Goal: Information Seeking & Learning: Learn about a topic

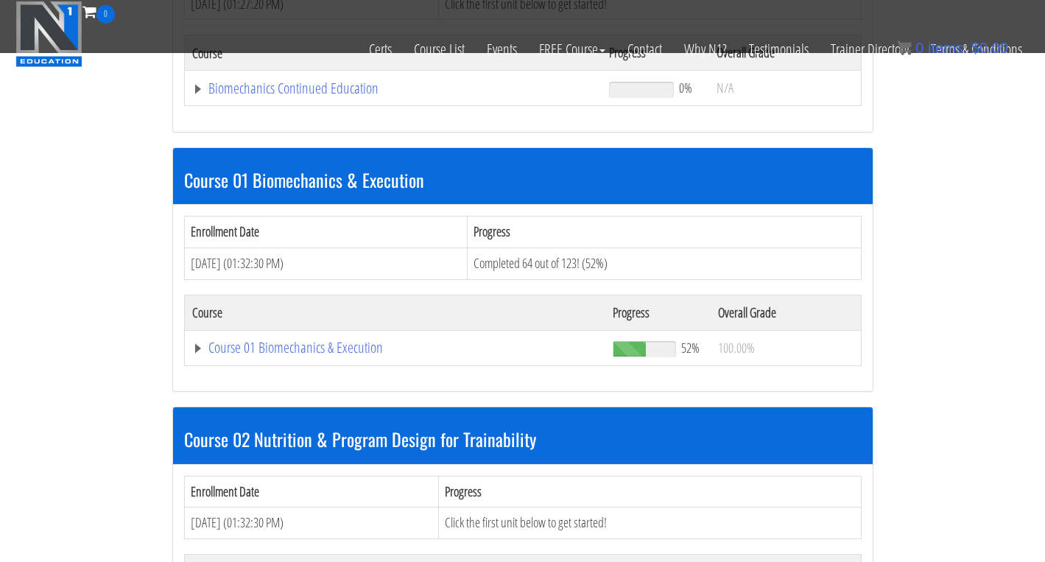
scroll to position [359, 0]
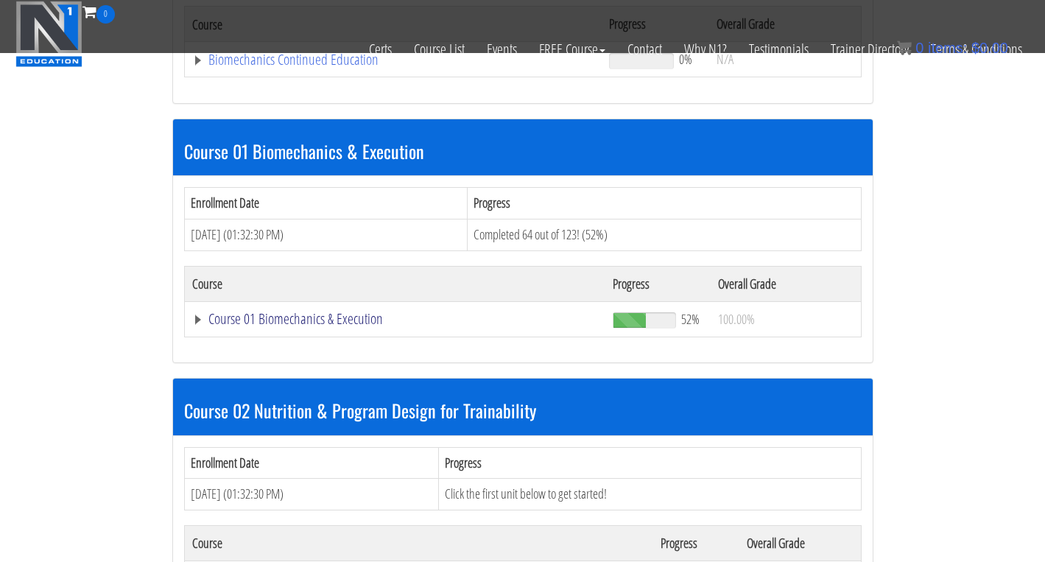
click at [334, 67] on link "Course 01 Biomechanics & Execution" at bounding box center [393, 59] width 403 height 15
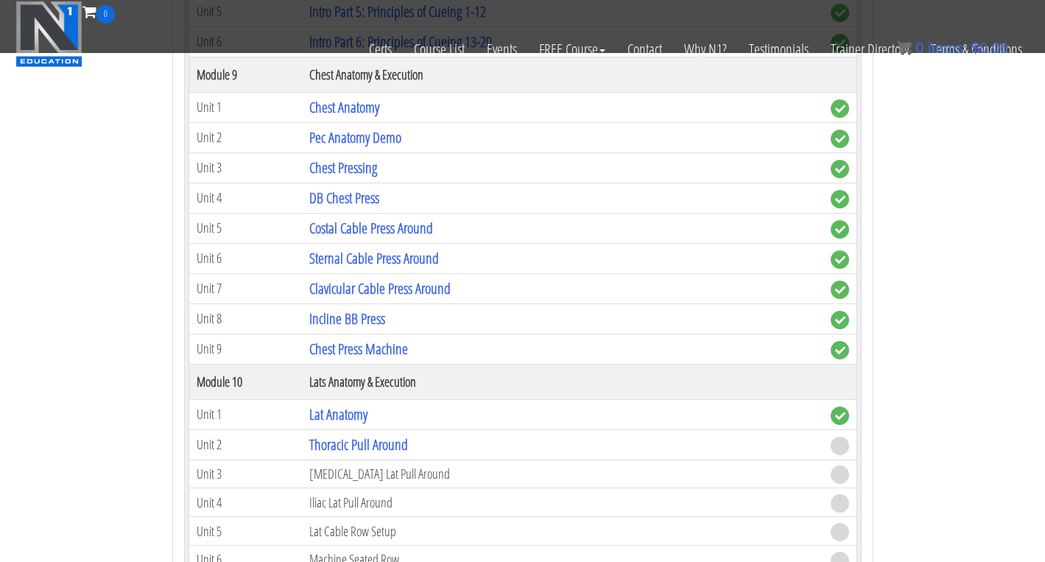
scroll to position [2625, 0]
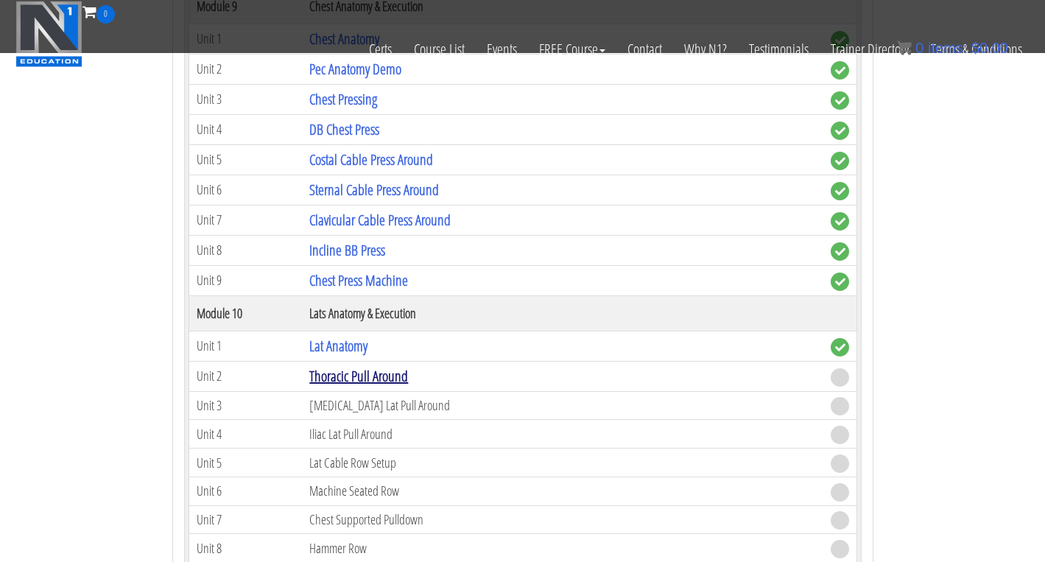
click at [341, 371] on link "Thoracic Pull Around" at bounding box center [358, 376] width 99 height 20
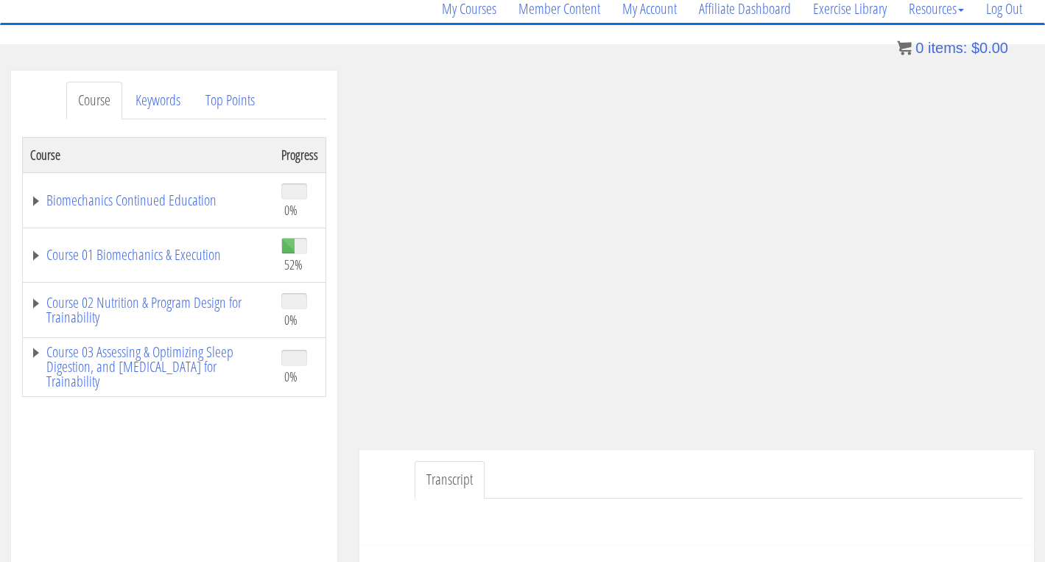
scroll to position [133, 0]
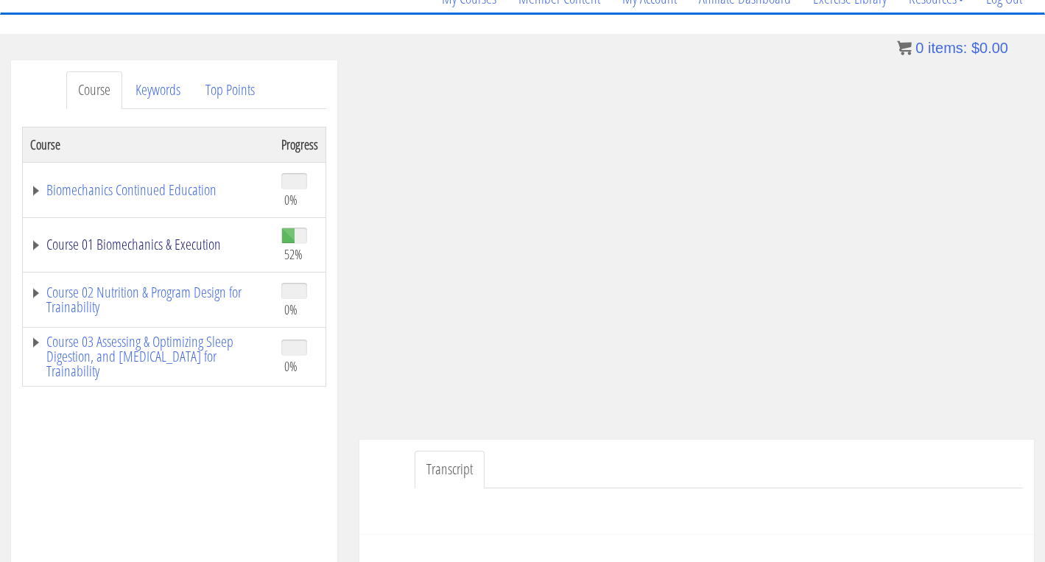
click at [192, 239] on link "Course 01 Biomechanics & Execution" at bounding box center [148, 244] width 236 height 15
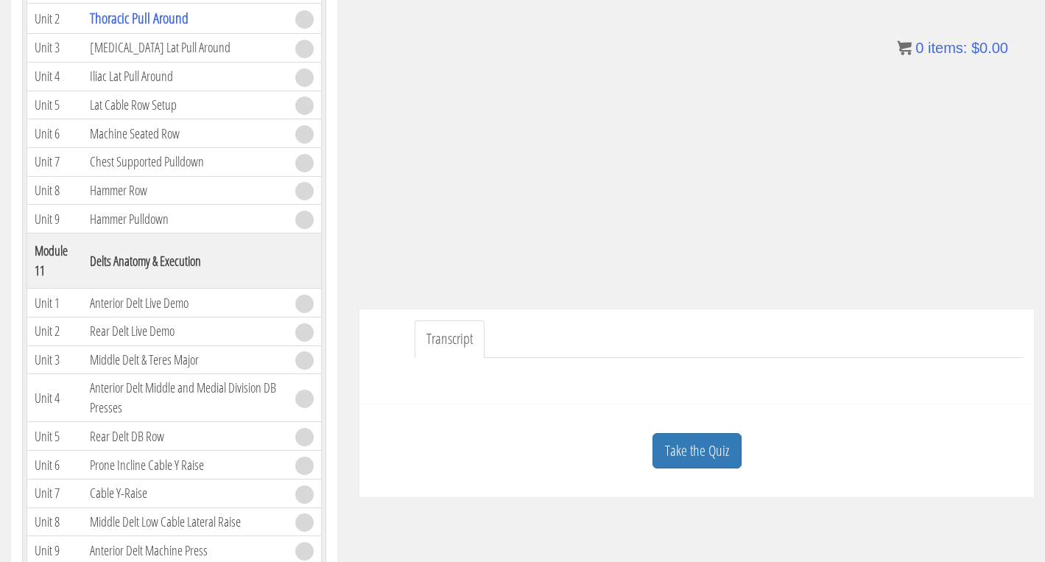
scroll to position [324, 0]
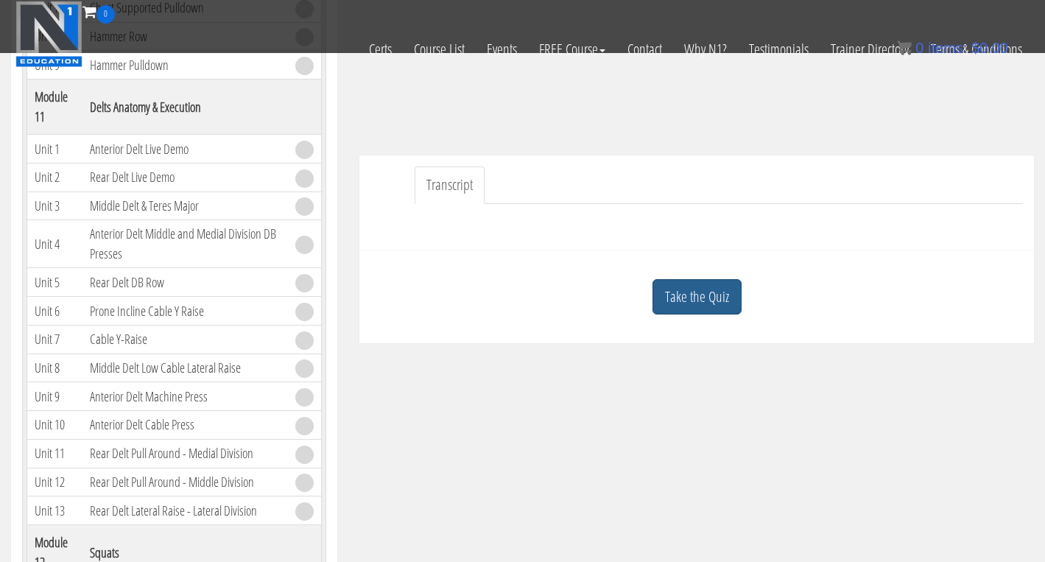
click at [695, 295] on link "Take the Quiz" at bounding box center [697, 297] width 89 height 36
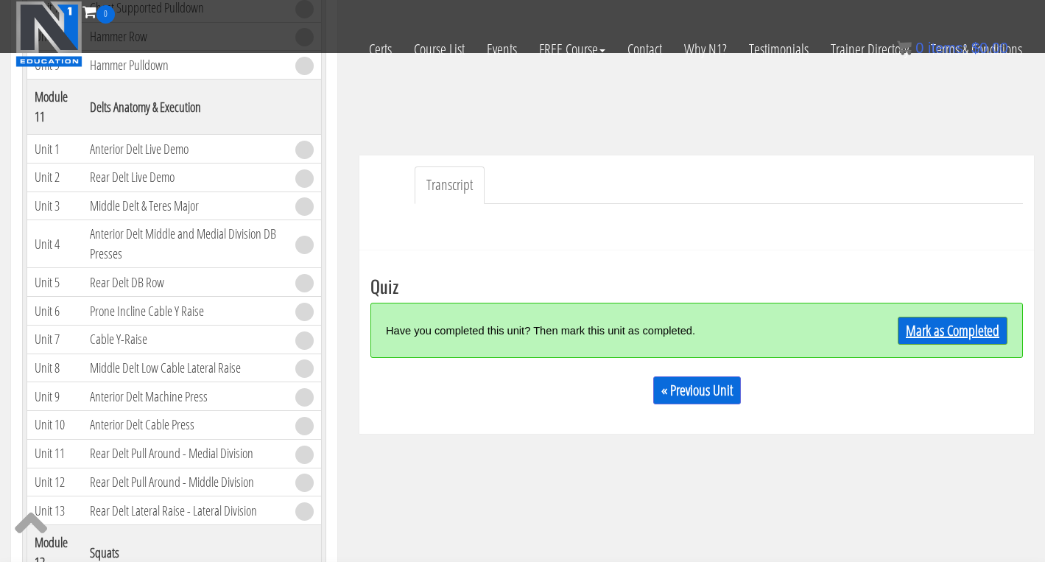
click at [952, 338] on link "Mark as Completed" at bounding box center [953, 331] width 110 height 28
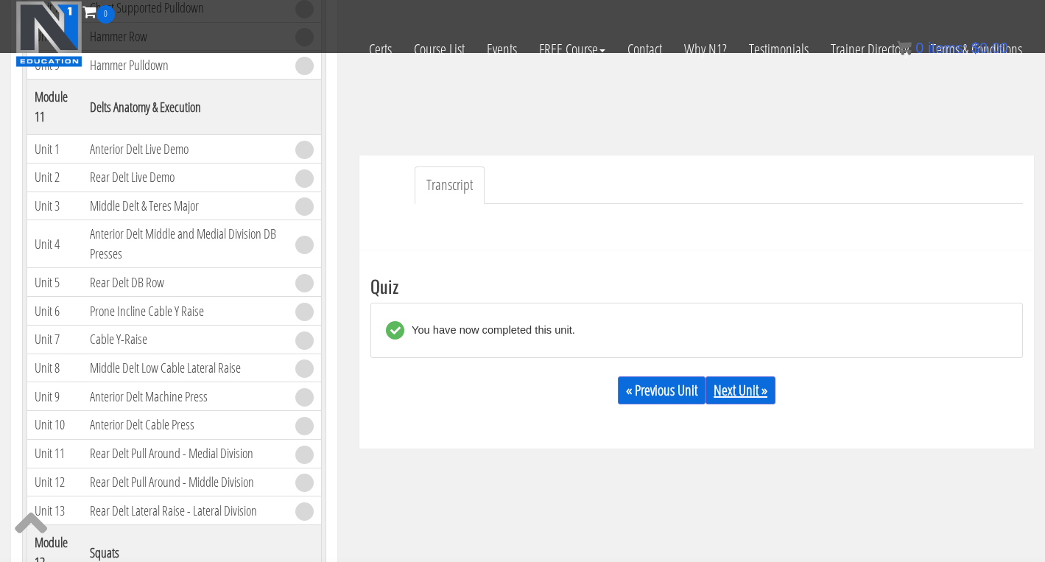
click at [765, 389] on link "Next Unit »" at bounding box center [741, 390] width 70 height 28
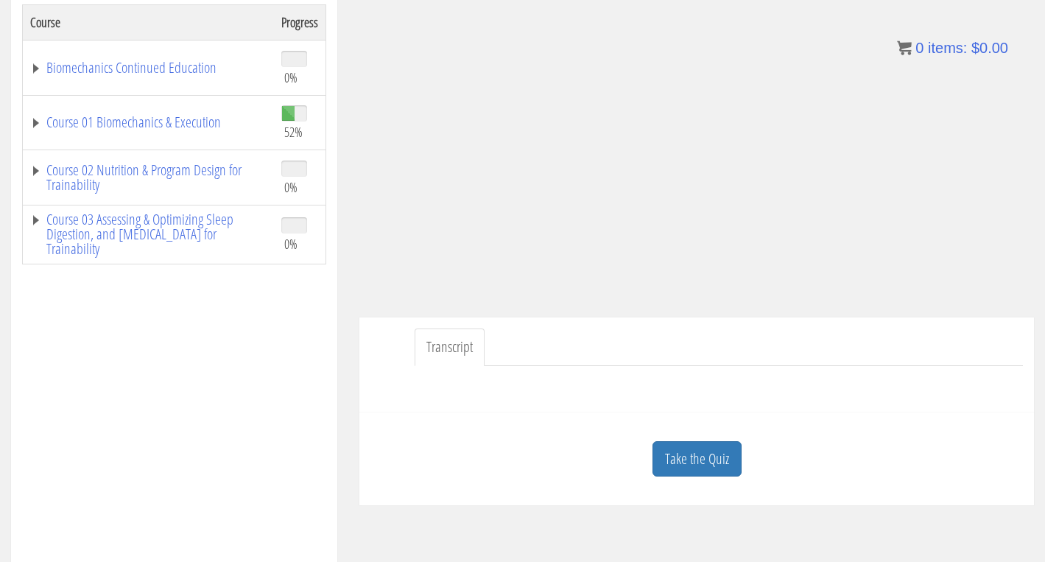
scroll to position [259, 0]
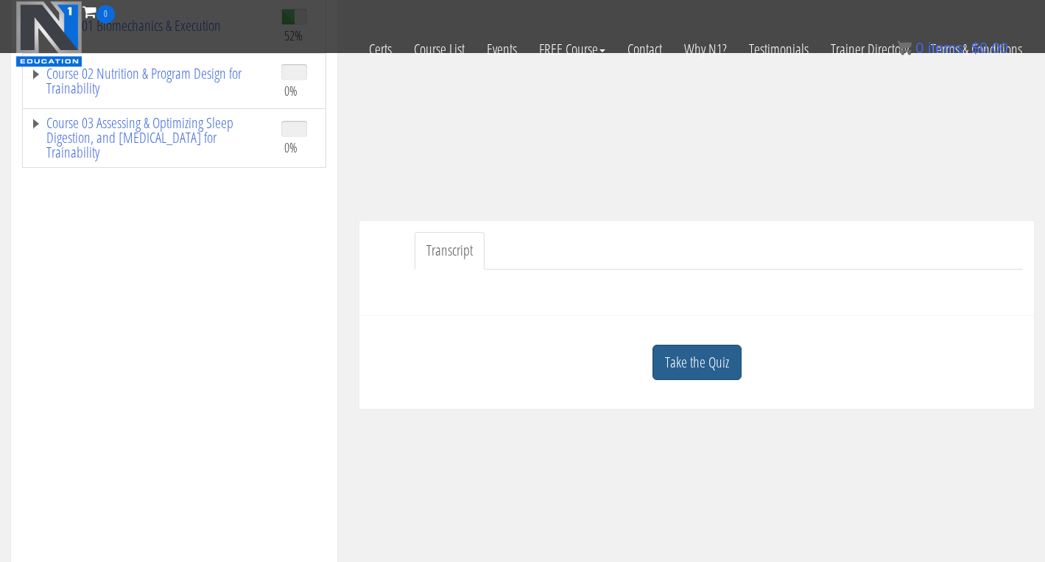
click at [716, 373] on link "Take the Quiz" at bounding box center [697, 363] width 89 height 36
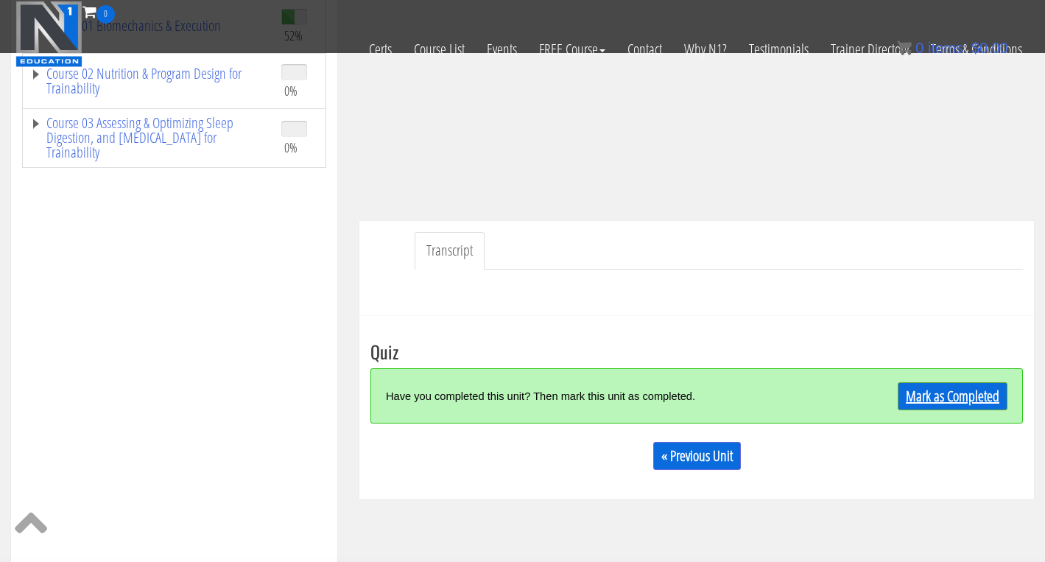
click at [928, 393] on link "Mark as Completed" at bounding box center [953, 396] width 110 height 28
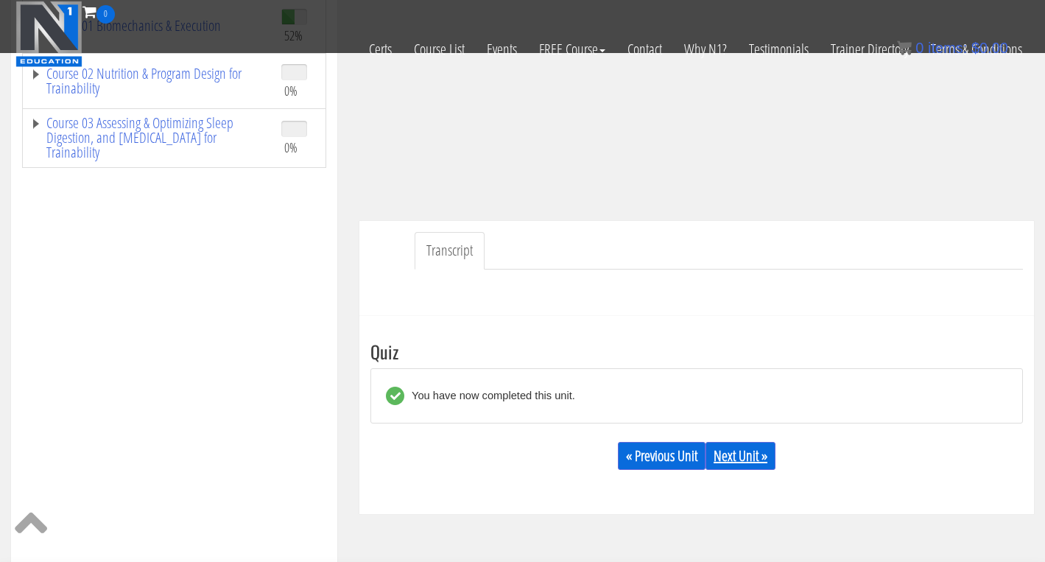
click at [737, 457] on link "Next Unit »" at bounding box center [741, 456] width 70 height 28
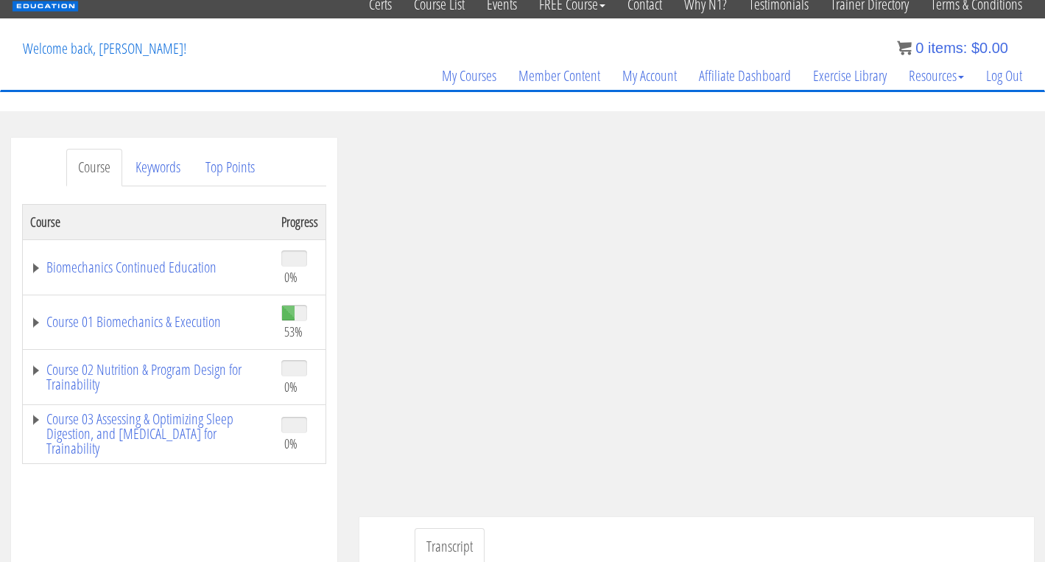
scroll to position [40, 0]
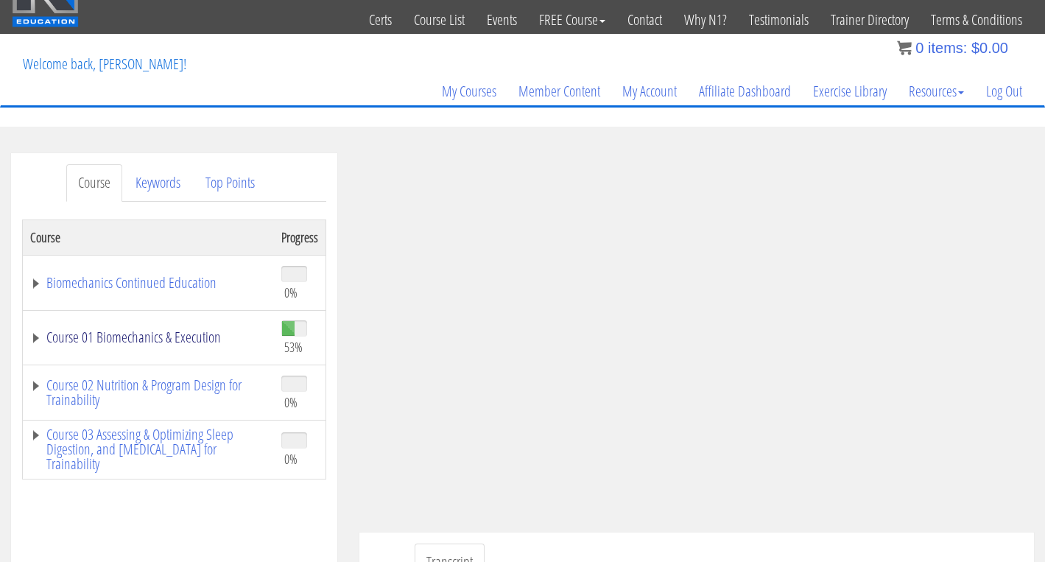
click at [154, 330] on link "Course 01 Biomechanics & Execution" at bounding box center [148, 337] width 236 height 15
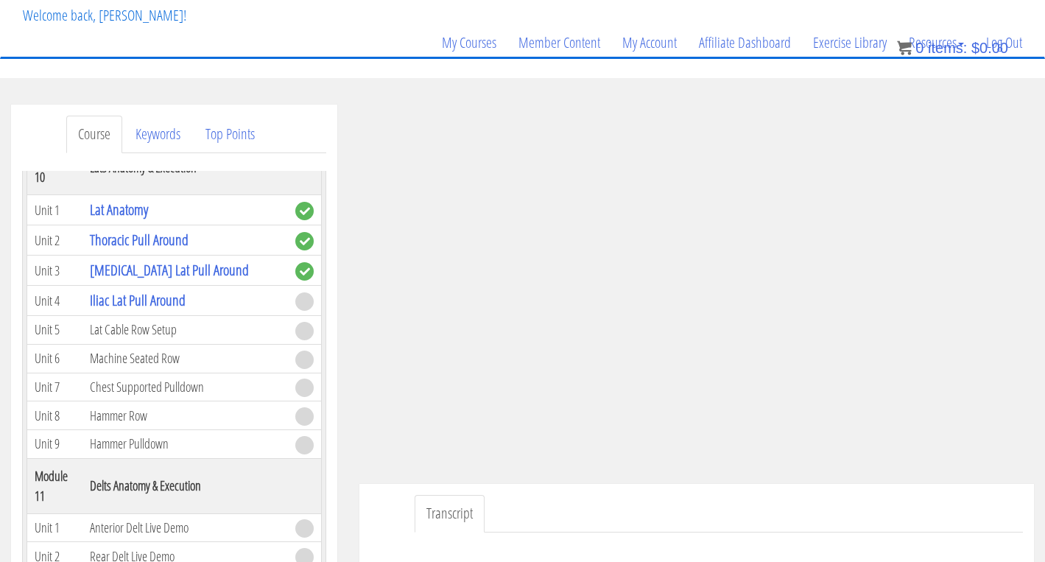
scroll to position [65, 0]
